Goal: Find specific page/section: Find specific page/section

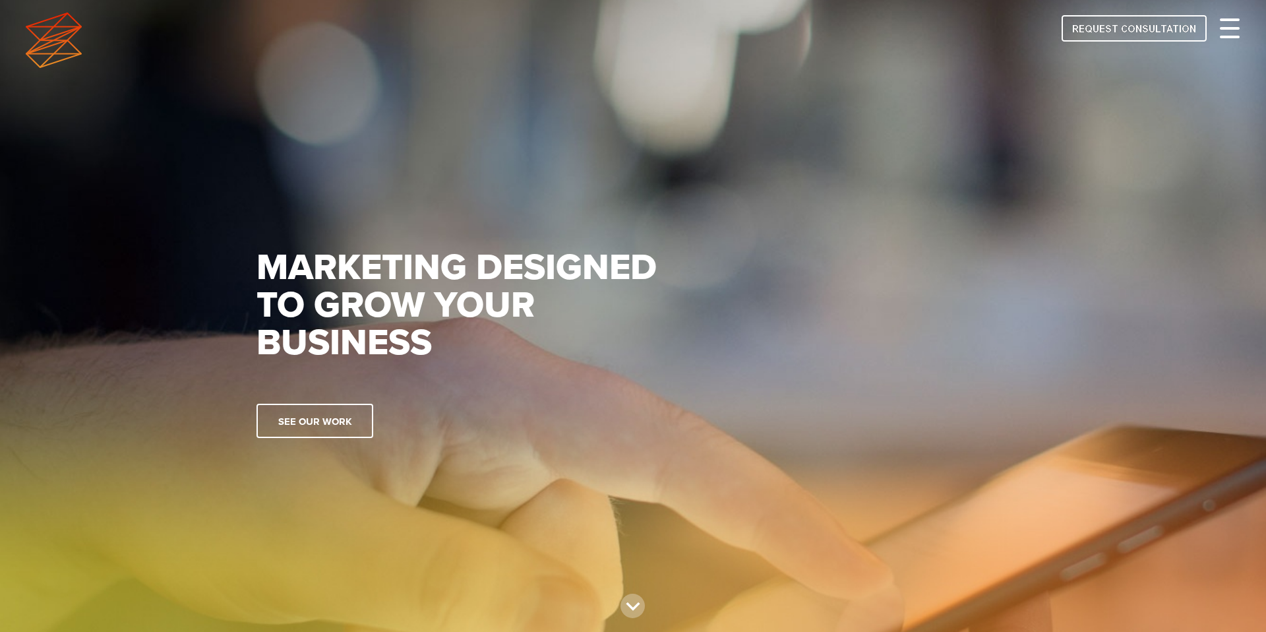
click at [1227, 22] on div at bounding box center [1230, 28] width 20 height 16
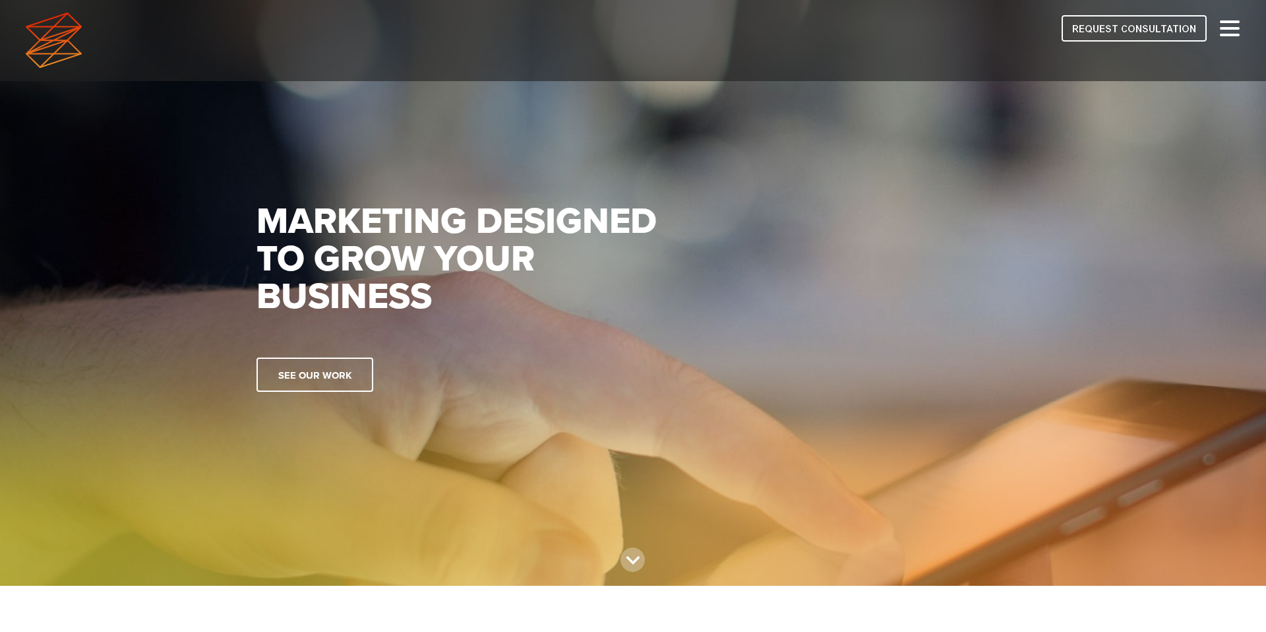
scroll to position [45, 0]
click at [1222, 28] on span at bounding box center [1230, 28] width 20 height 3
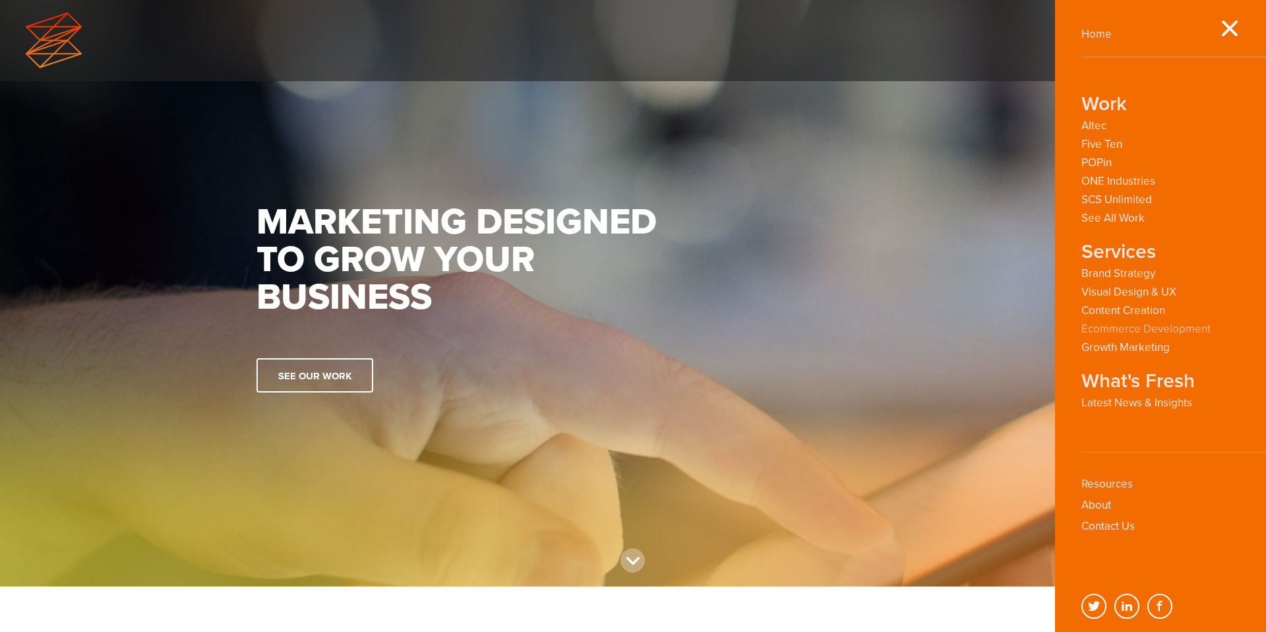
click at [1164, 330] on link "Ecommerce Development" at bounding box center [1145, 328] width 129 height 13
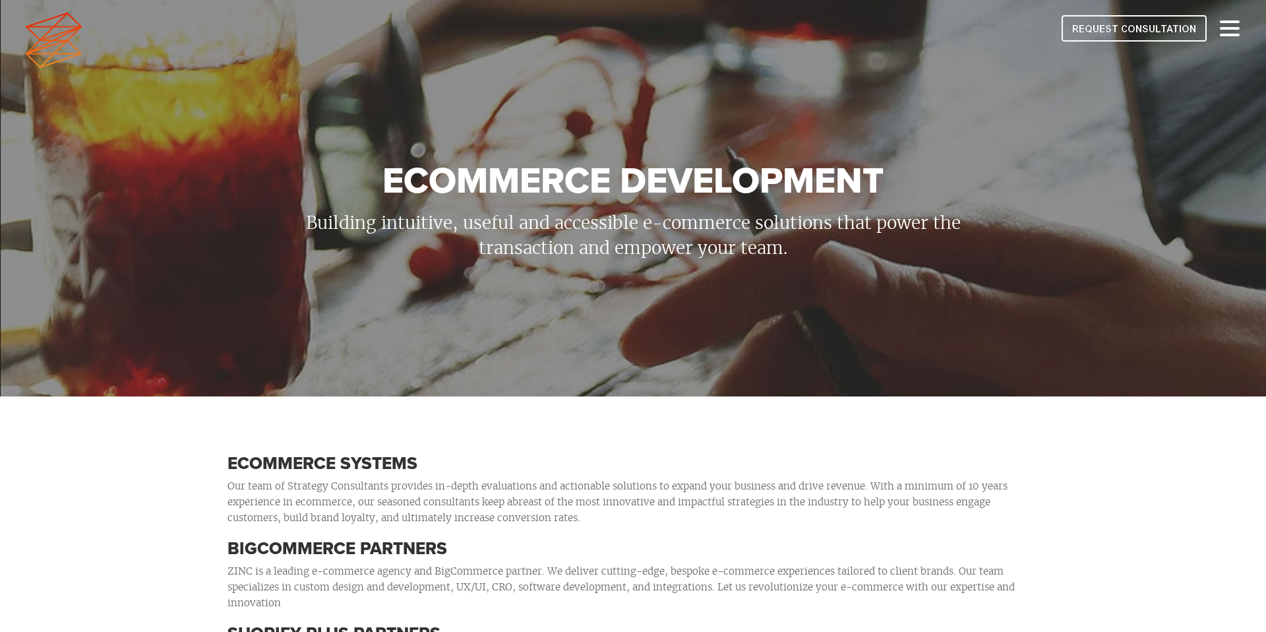
click at [1224, 42] on div at bounding box center [633, 40] width 1266 height 81
click at [1230, 36] on span at bounding box center [1230, 37] width 20 height 3
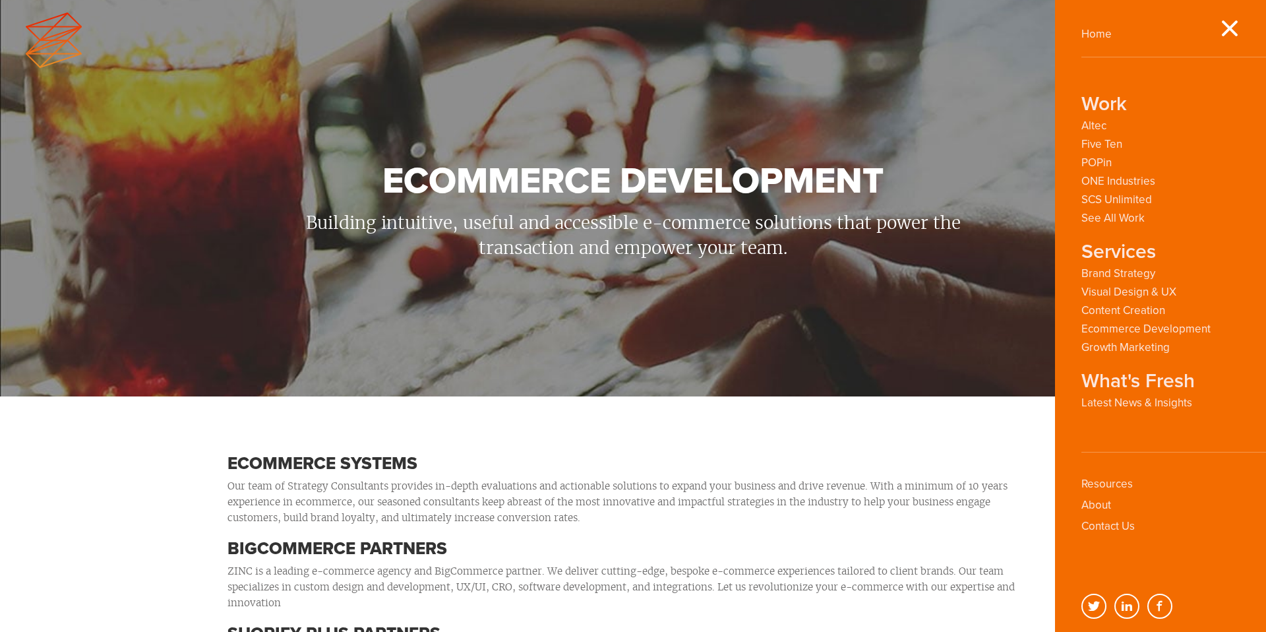
click at [1235, 16] on div "Home Work Altec Five Ten POPin ONE Industries SCS Unlimited See All Work Servic…" at bounding box center [1160, 316] width 211 height 632
click at [1235, 21] on div at bounding box center [1230, 28] width 20 height 16
